Goal: Task Accomplishment & Management: Use online tool/utility

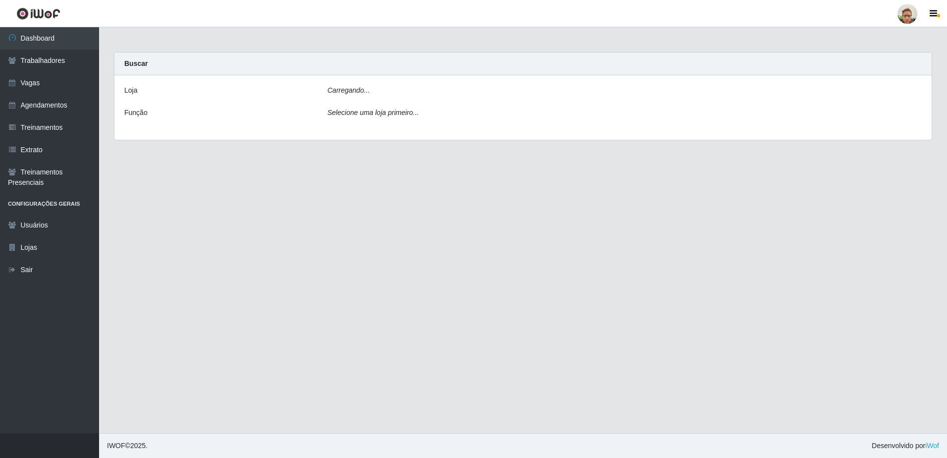
click at [401, 92] on div "Carregando..." at bounding box center [624, 92] width 609 height 14
click at [403, 103] on div "Loja [Selecione...] São Francisco Mercado Função Selecione uma loja primeiro..." at bounding box center [523, 108] width 818 height 67
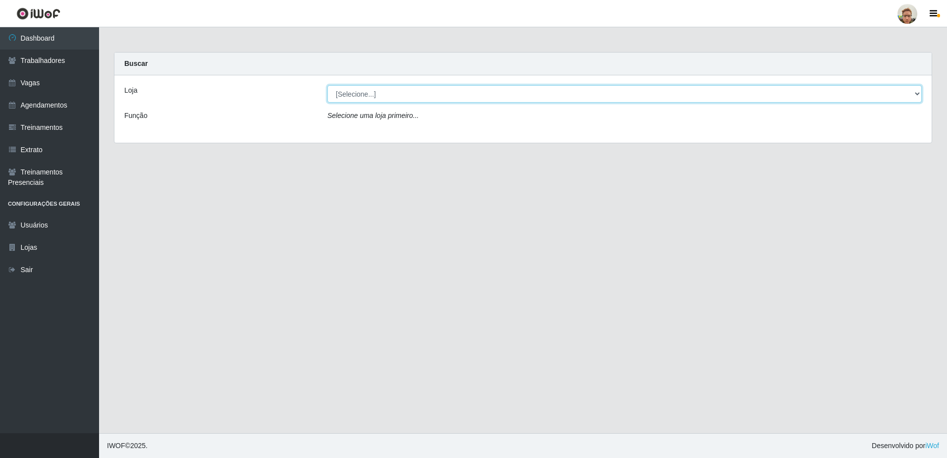
click at [398, 101] on select "[Selecione...] [GEOGRAPHIC_DATA]" at bounding box center [625, 93] width 595 height 17
select select "168"
click at [328, 85] on select "[Selecione...] [GEOGRAPHIC_DATA]" at bounding box center [625, 93] width 595 height 17
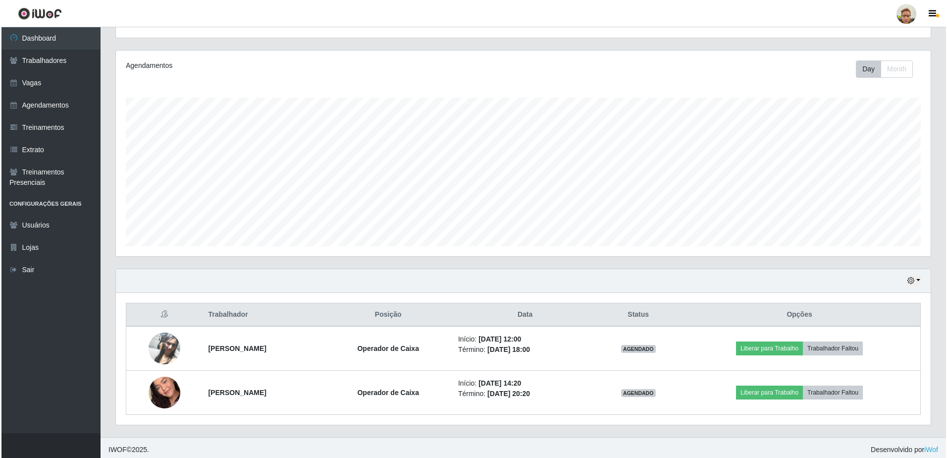
scroll to position [112, 0]
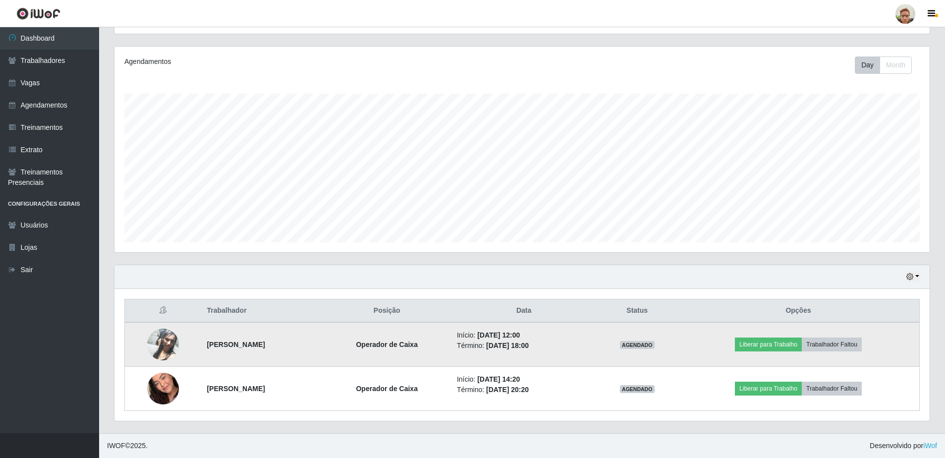
click at [152, 348] on img at bounding box center [163, 344] width 32 height 56
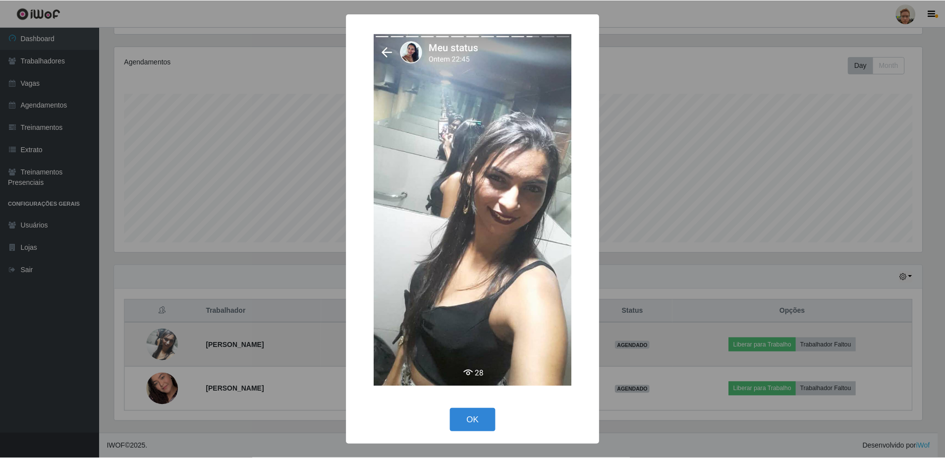
scroll to position [206, 810]
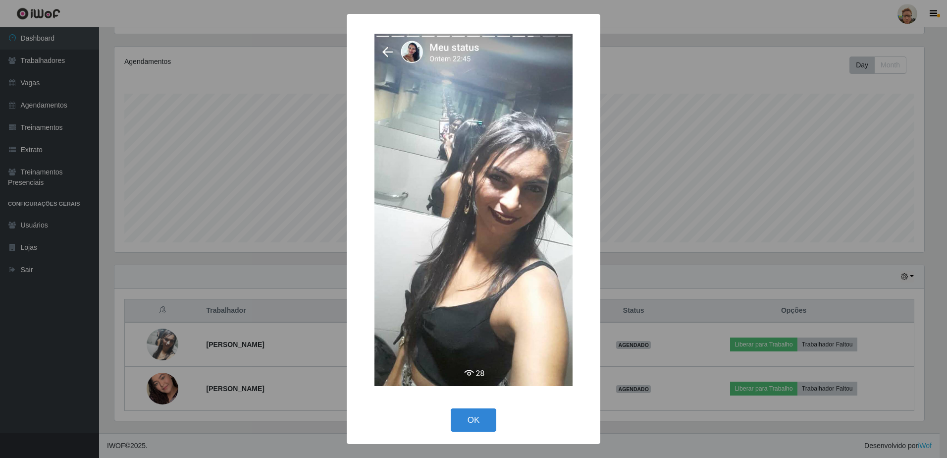
click at [186, 368] on div "× OK Cancel" at bounding box center [473, 229] width 947 height 458
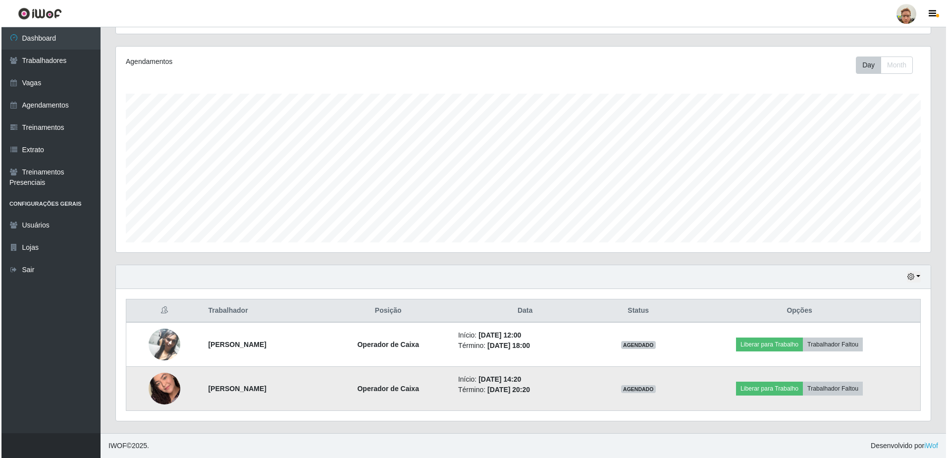
scroll to position [206, 815]
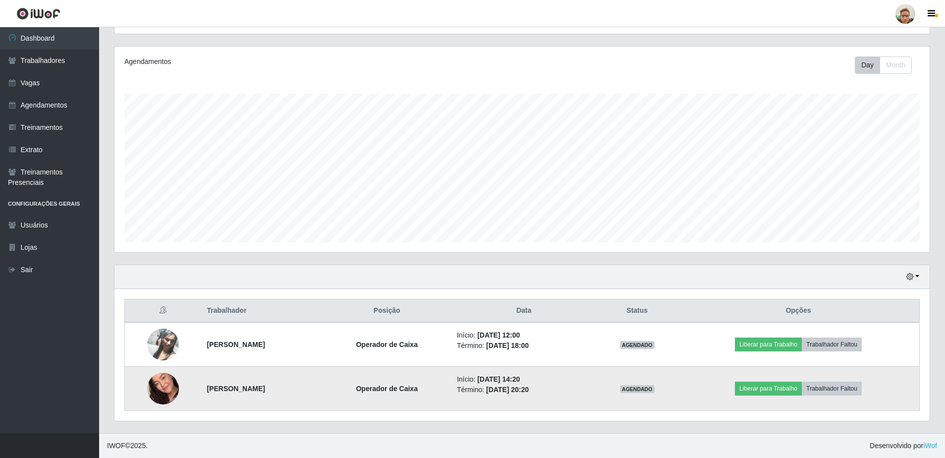
click at [166, 386] on img at bounding box center [163, 388] width 32 height 56
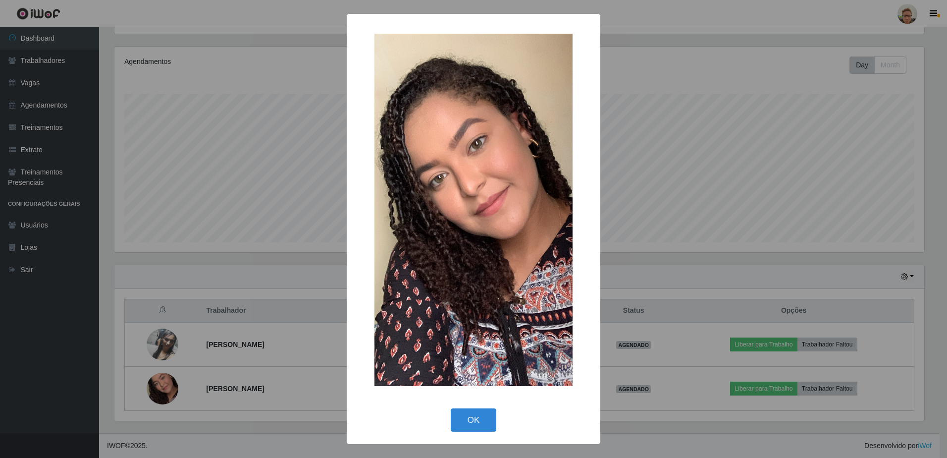
click at [220, 314] on div "× OK Cancel" at bounding box center [473, 229] width 947 height 458
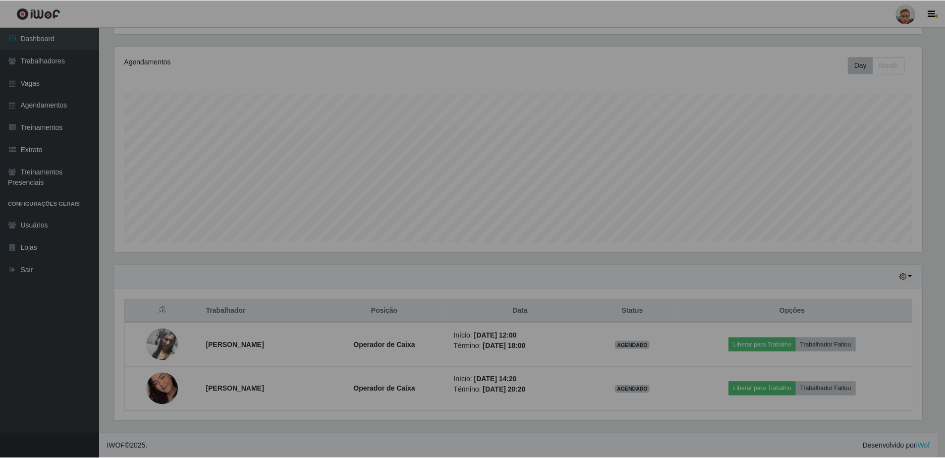
scroll to position [206, 815]
